Goal: Transaction & Acquisition: Download file/media

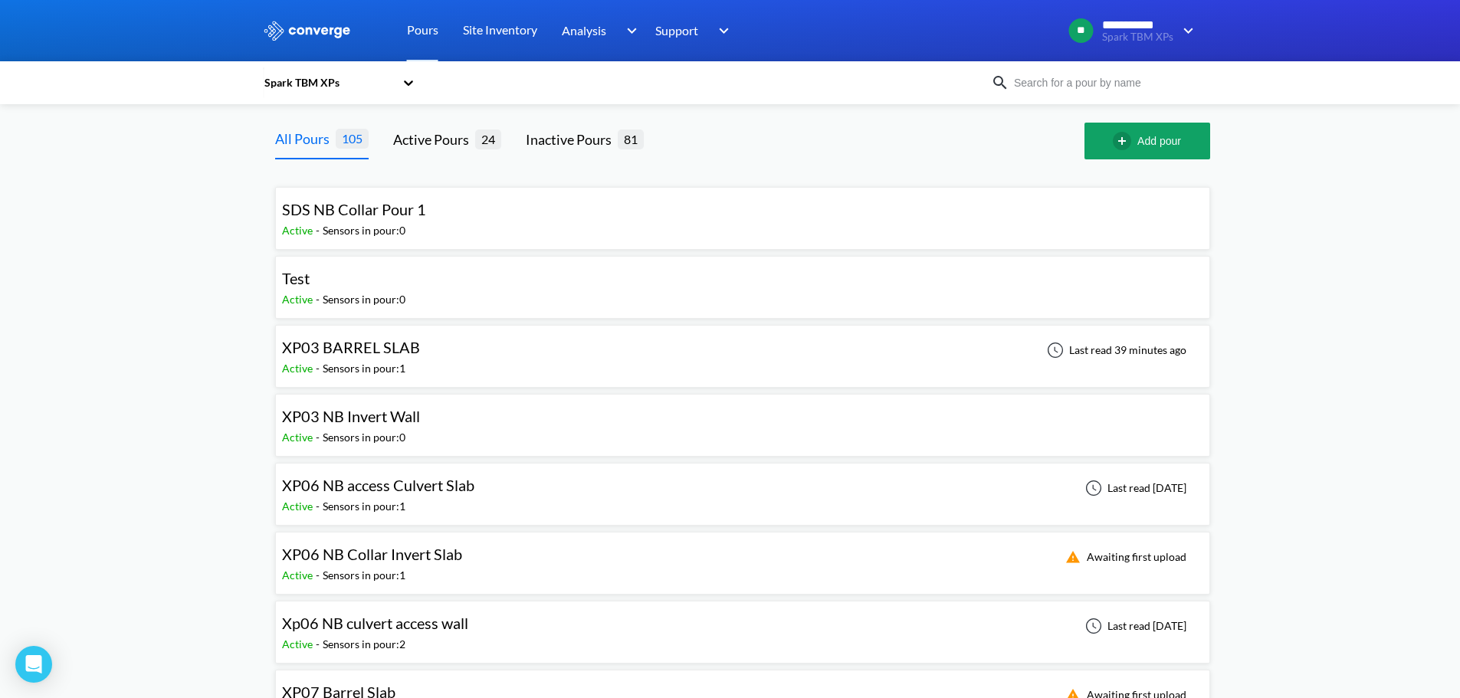
click at [1072, 84] on input at bounding box center [1101, 82] width 185 height 17
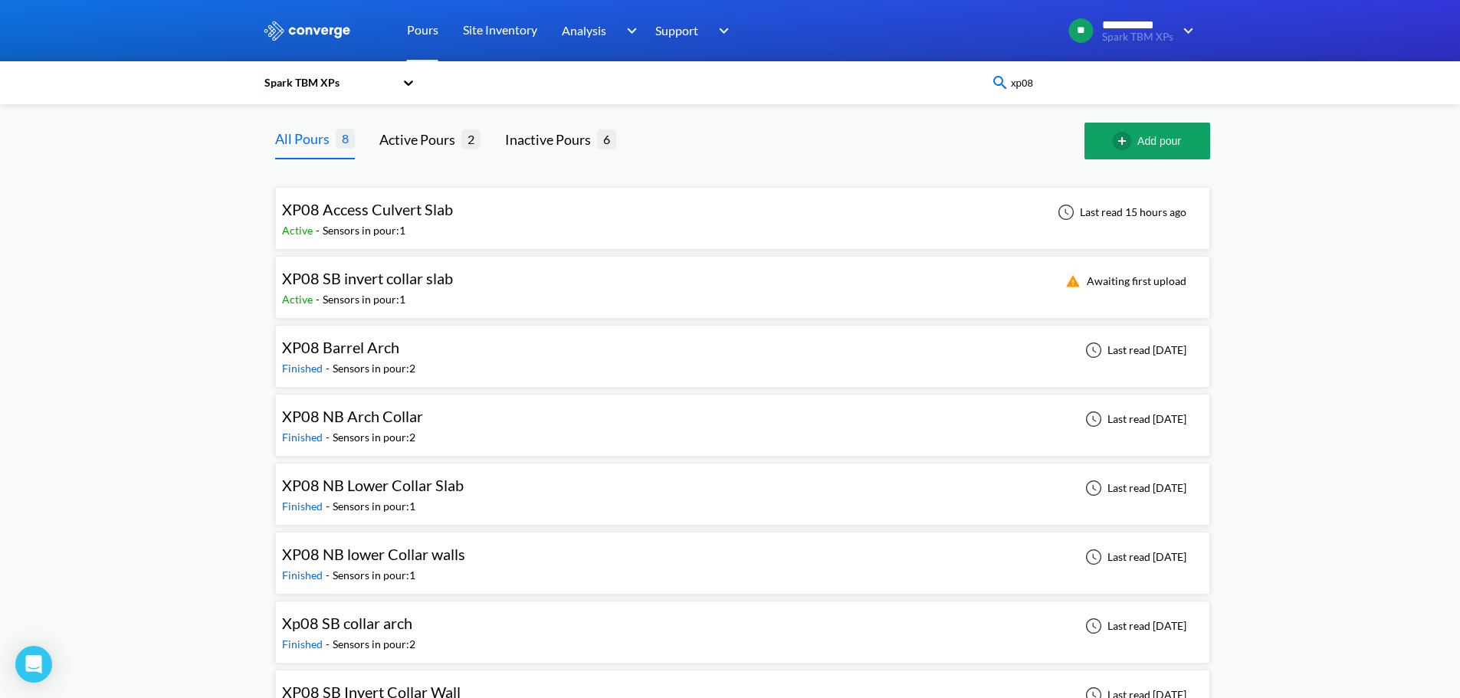
type input "xp08"
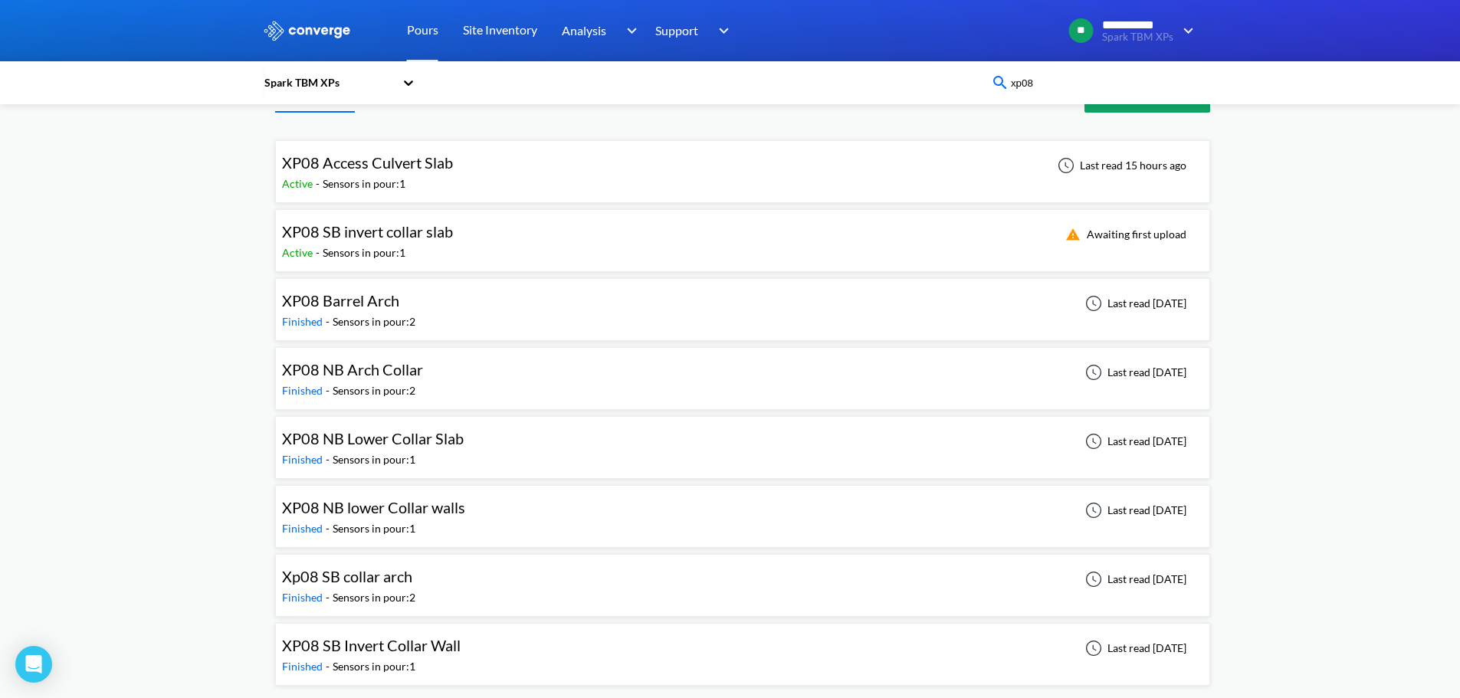
click at [495, 442] on div "XP08 NB Lower Collar Slab Finished - Sensors in pour: 1 Last read [DATE]" at bounding box center [742, 447] width 921 height 49
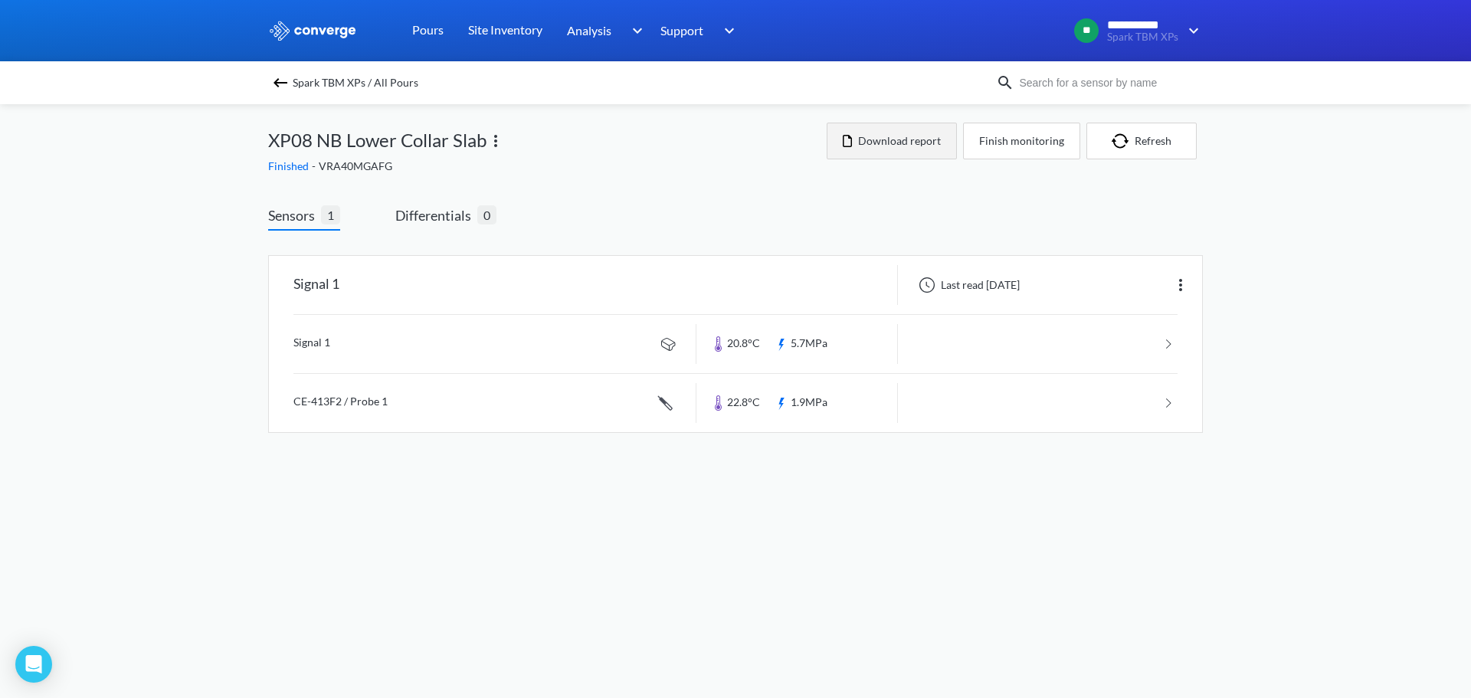
click at [896, 140] on button "Download report" at bounding box center [892, 141] width 130 height 37
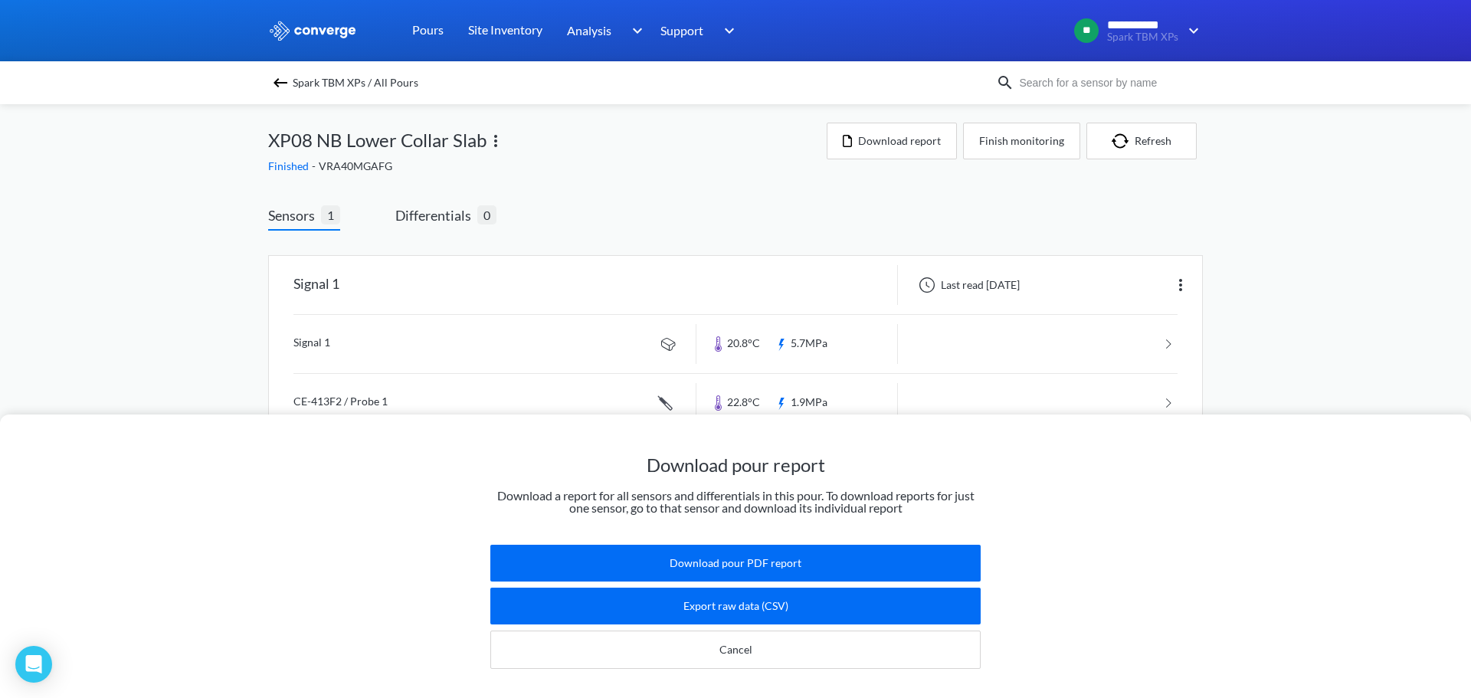
click at [1417, 331] on div "Download pour report Download a report for all sensors and differentials in thi…" at bounding box center [735, 349] width 1471 height 698
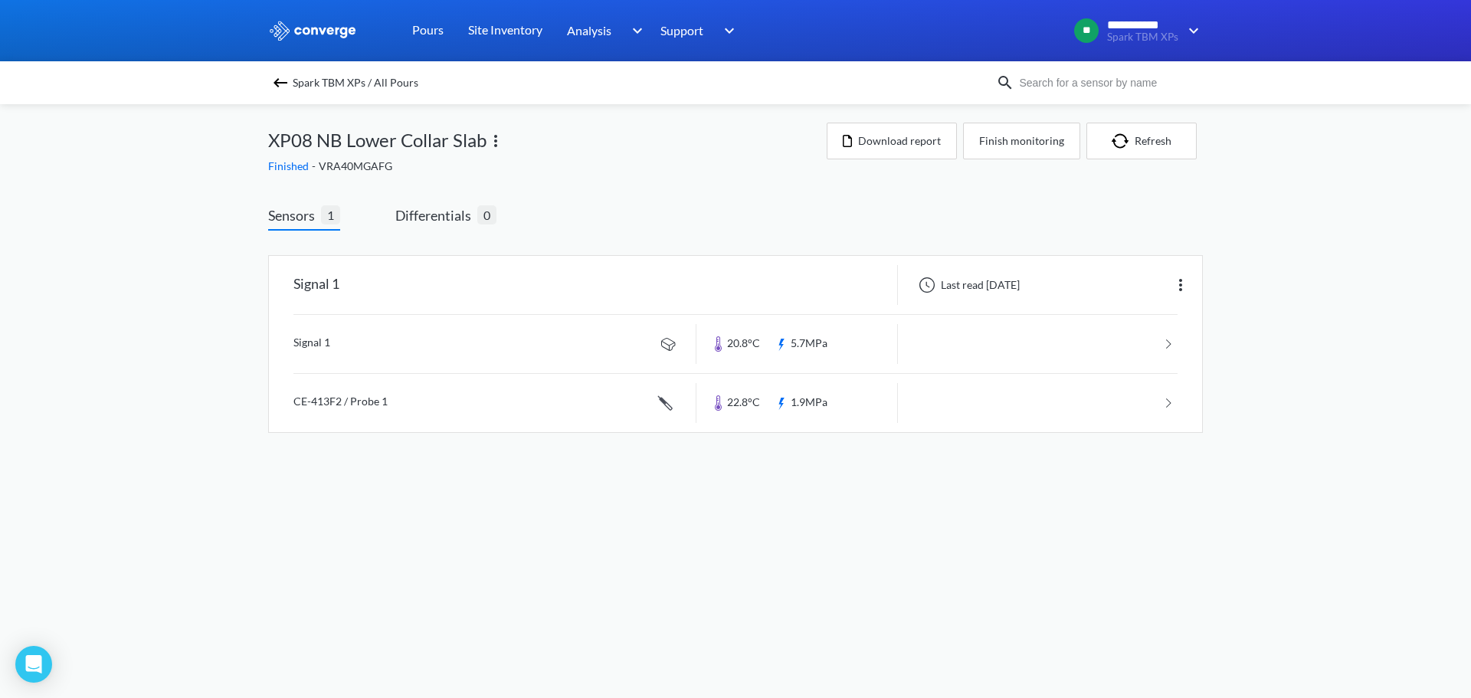
click at [280, 86] on img at bounding box center [280, 83] width 18 height 18
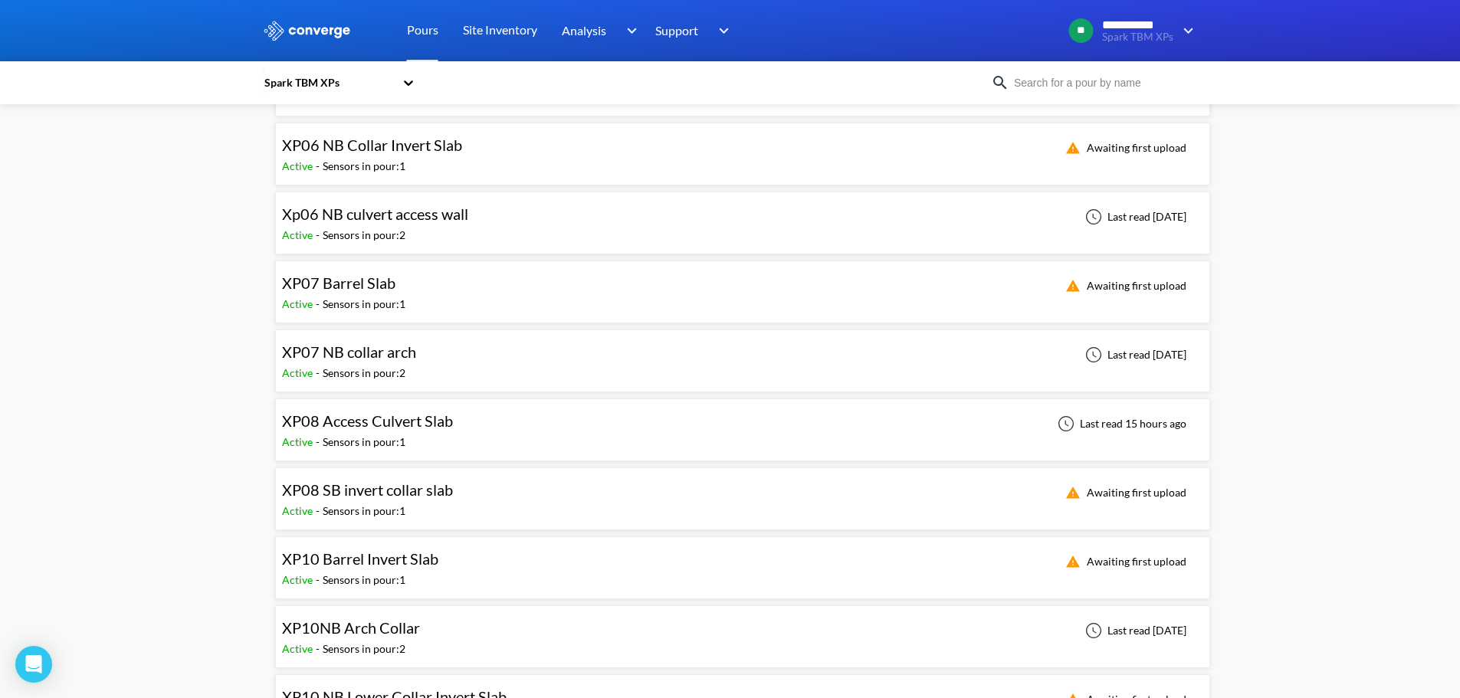
scroll to position [460, 0]
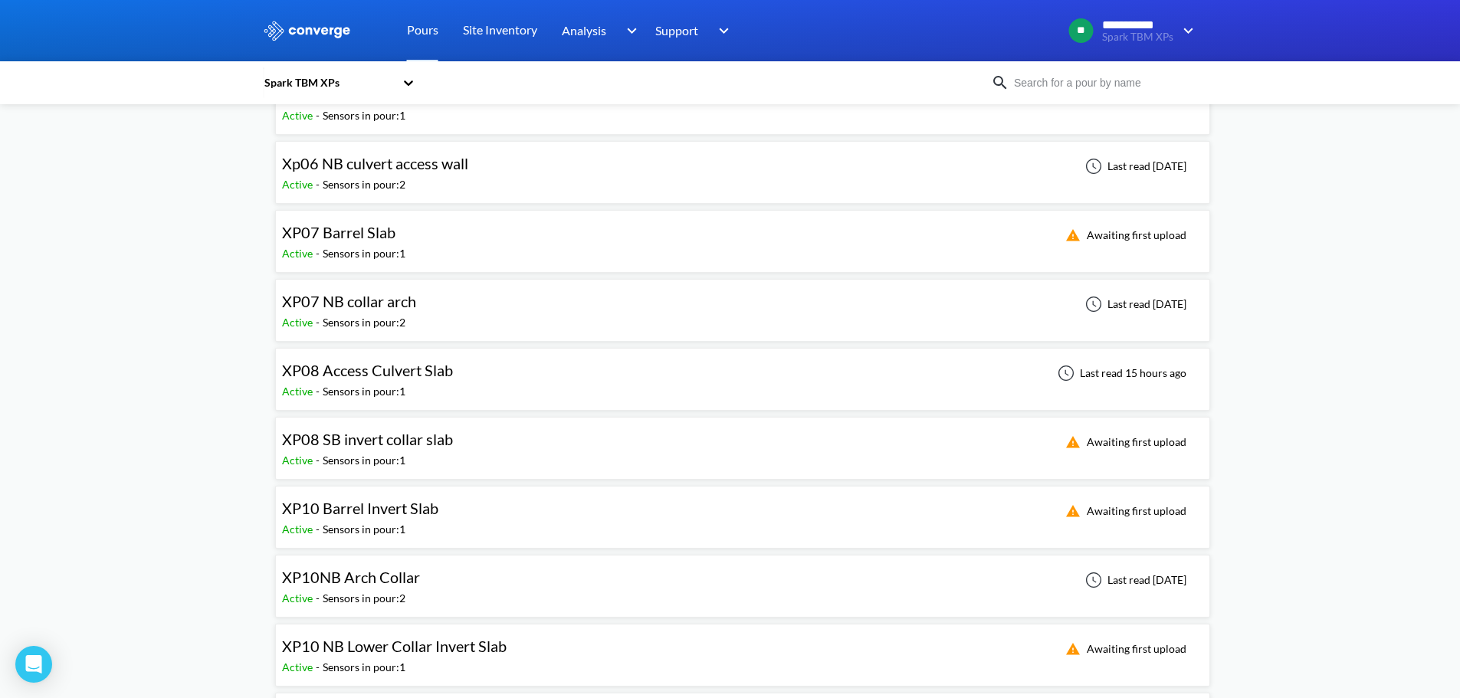
click at [605, 447] on div "XP08 SB invert collar slab Active - Sensors in pour: 1 Awaiting first upload" at bounding box center [742, 448] width 921 height 49
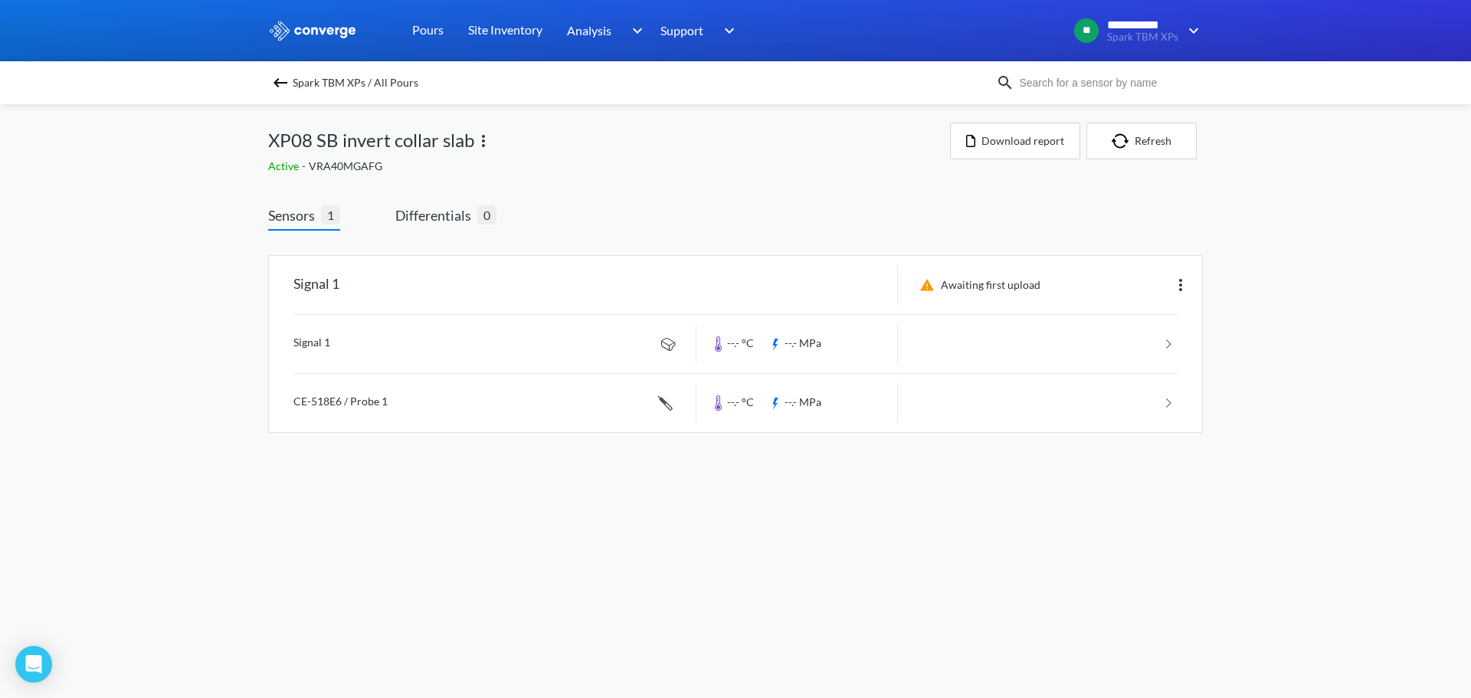
click at [272, 77] on img at bounding box center [280, 83] width 18 height 18
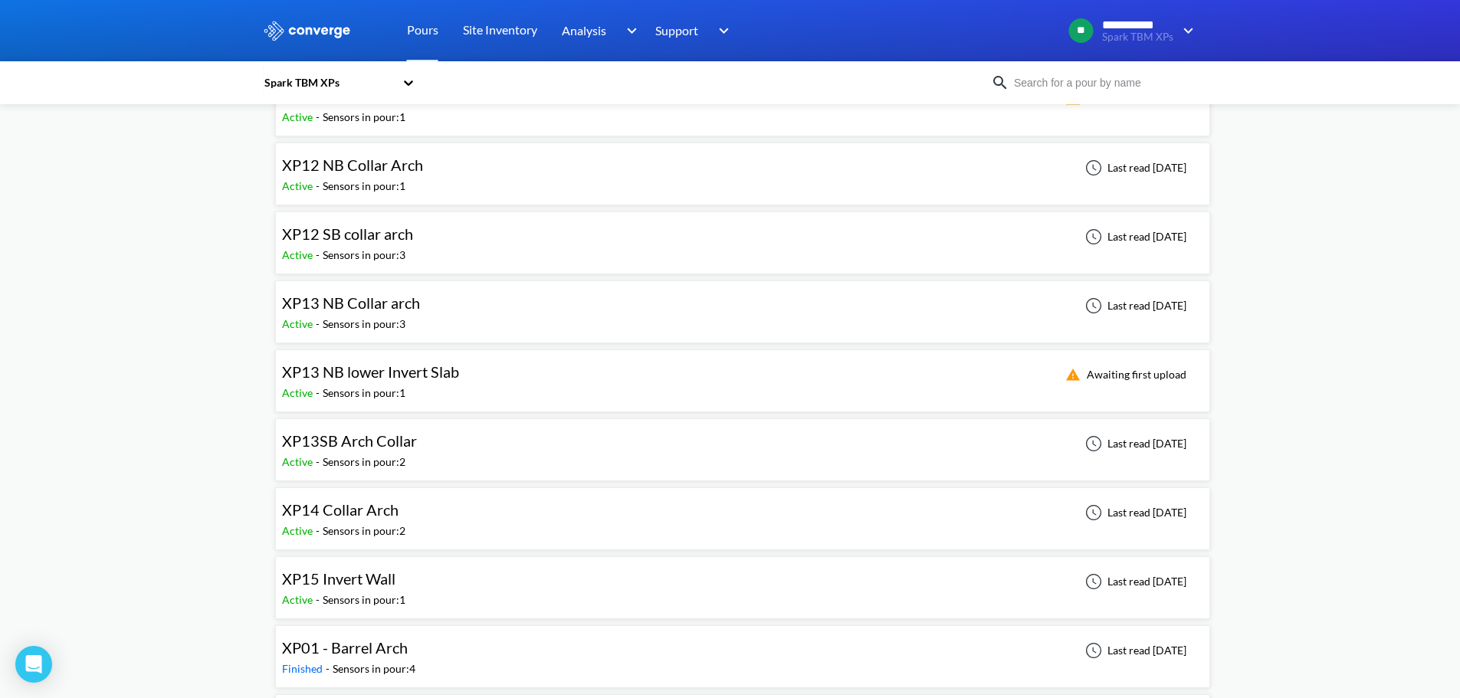
scroll to position [996, 0]
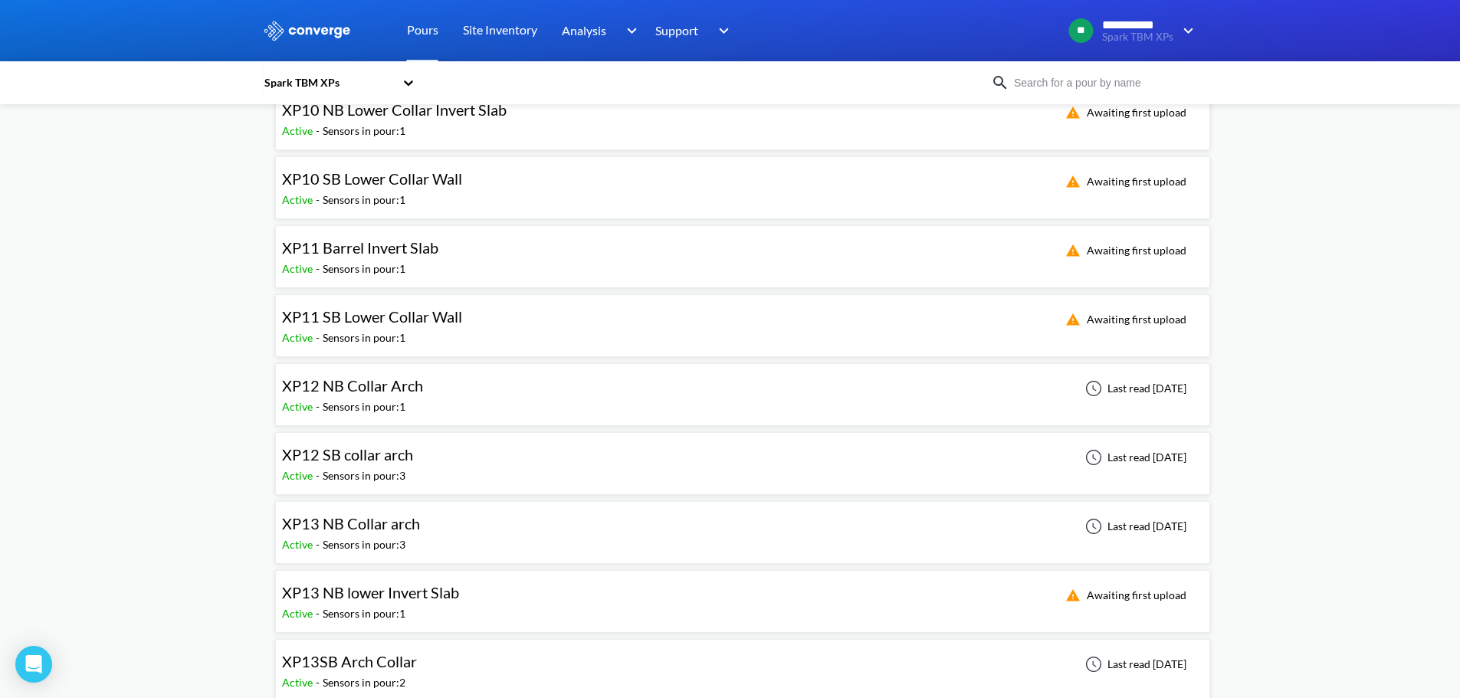
click at [1080, 84] on input at bounding box center [1101, 82] width 185 height 17
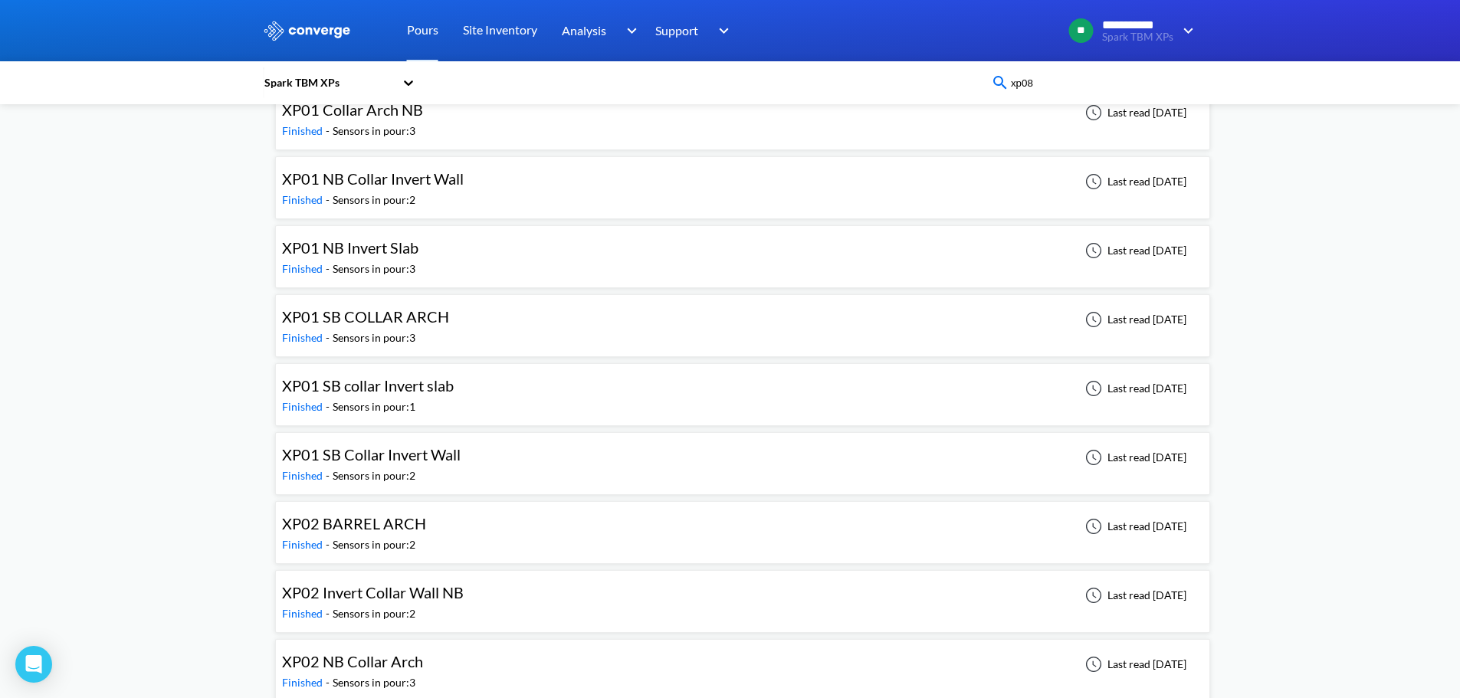
scroll to position [47, 0]
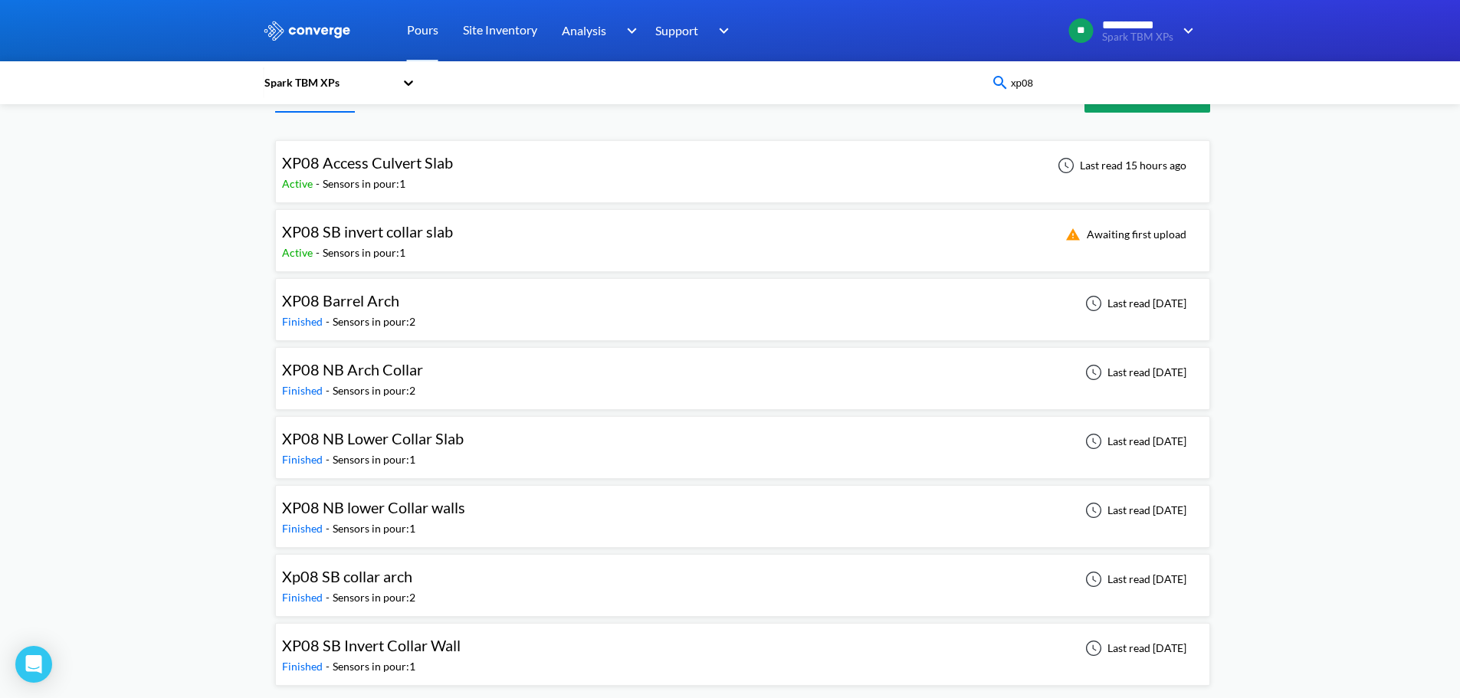
type input "xp08"
click at [425, 236] on span "XP08 SB invert collar slab" at bounding box center [367, 231] width 171 height 18
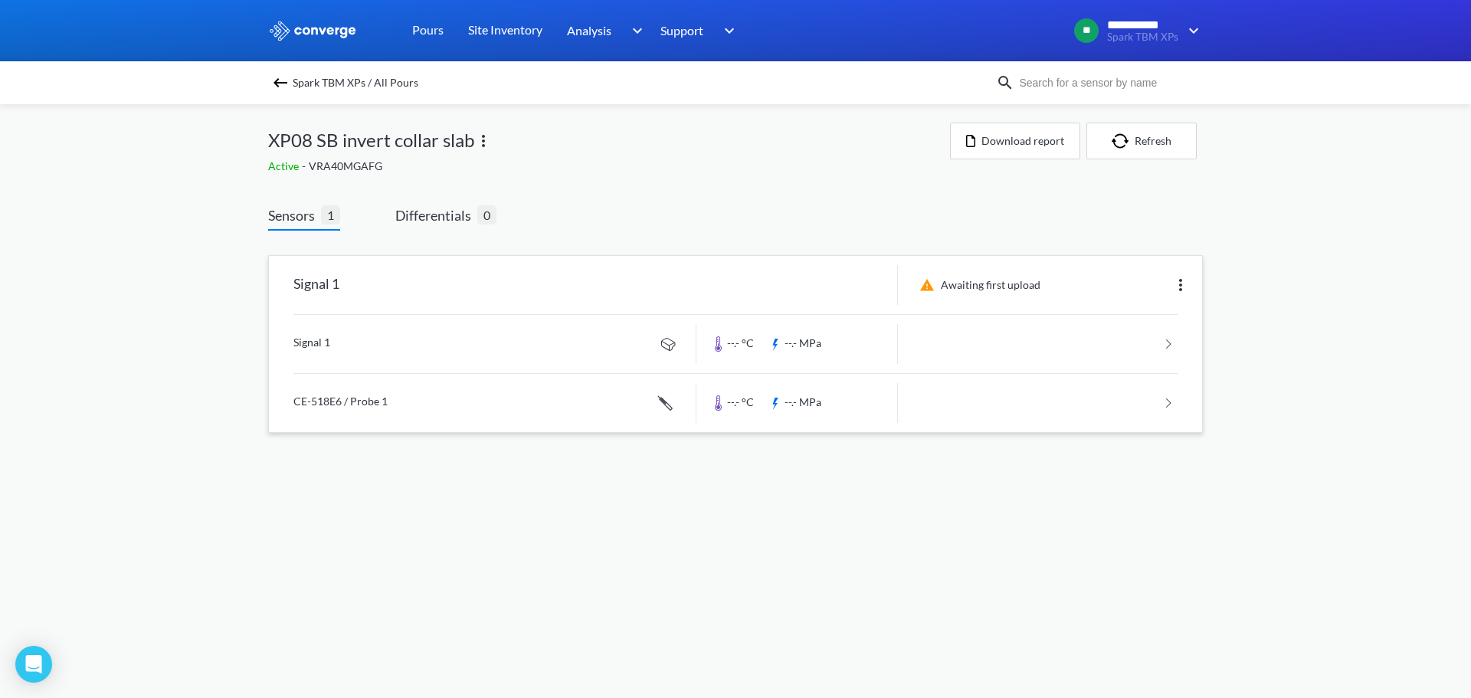
click at [1169, 342] on link at bounding box center [735, 344] width 884 height 58
click at [1015, 144] on button "Download report" at bounding box center [1015, 141] width 130 height 37
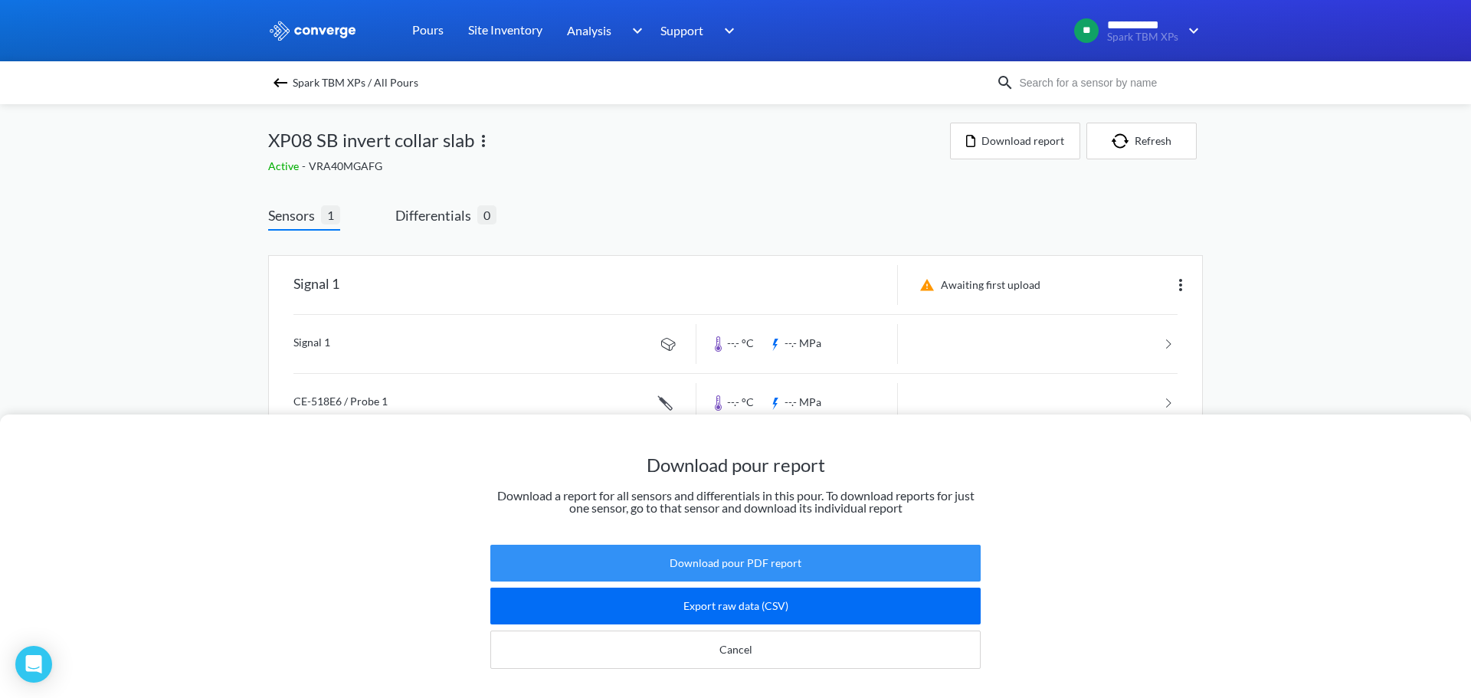
click at [797, 545] on button "Download pour PDF report" at bounding box center [735, 563] width 490 height 37
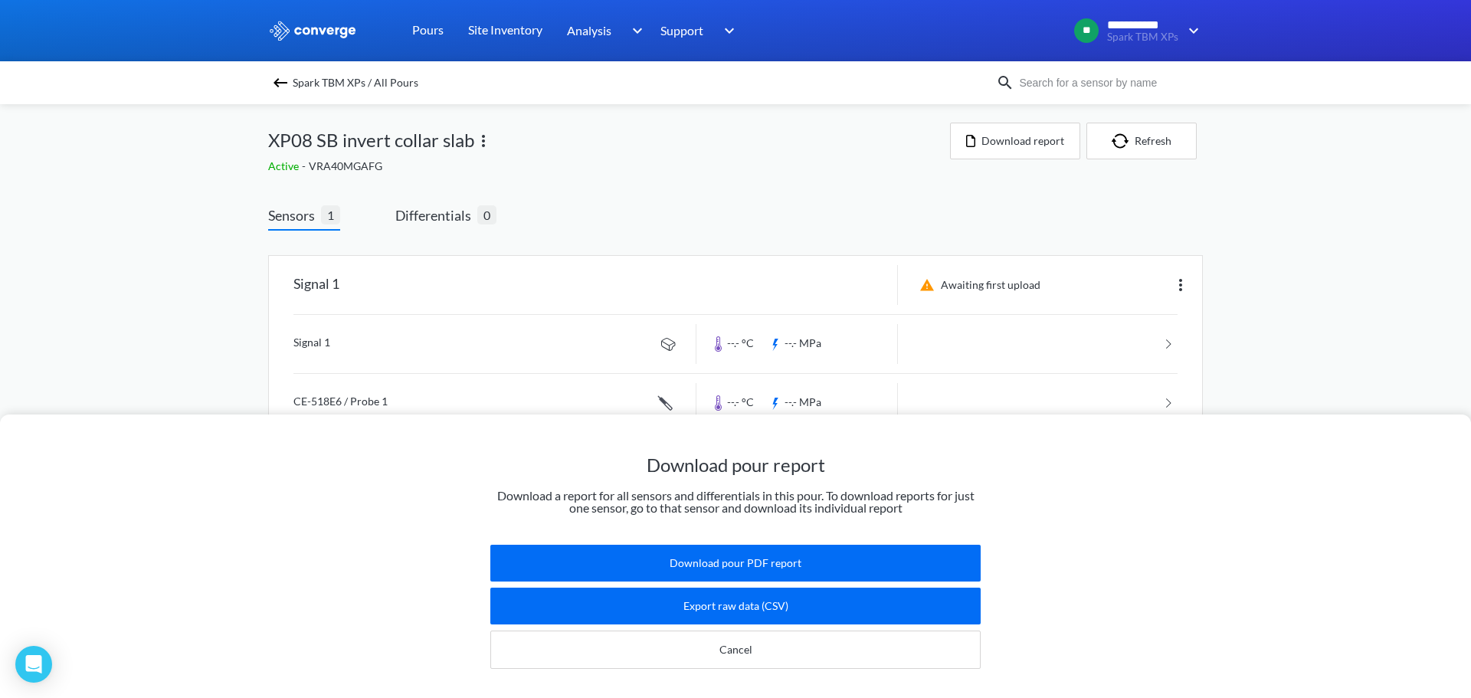
click at [692, 193] on div "Download pour report Download a report for all sensors and differentials in thi…" at bounding box center [735, 349] width 1471 height 698
